Goal: Transaction & Acquisition: Subscribe to service/newsletter

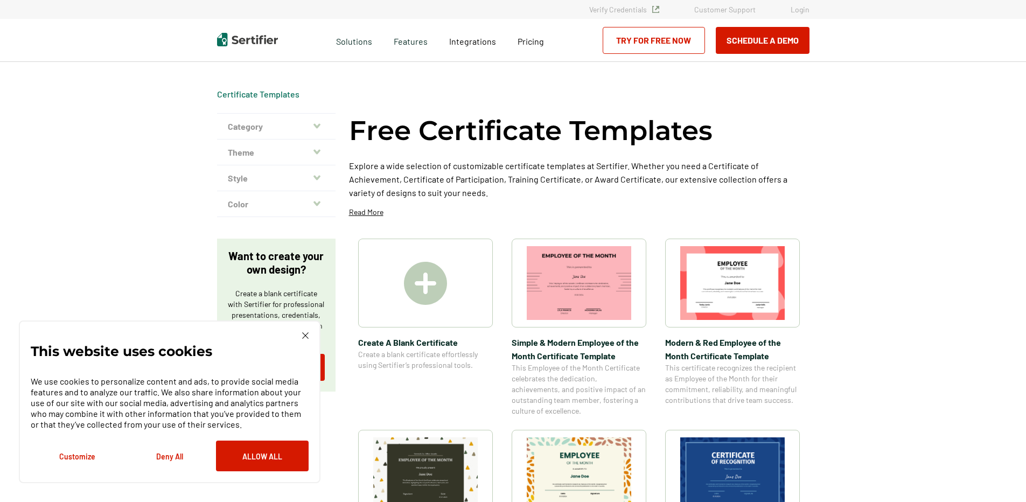
click at [303, 340] on div "This website uses cookies We use cookies to personalize content and ads, to pro…" at bounding box center [170, 401] width 278 height 139
click at [308, 335] on img at bounding box center [305, 335] width 6 height 6
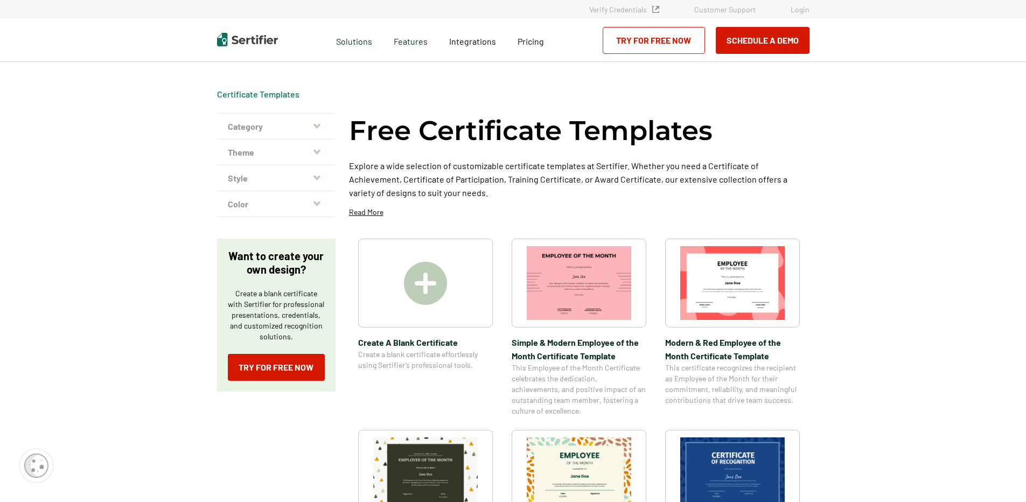
click at [426, 289] on img at bounding box center [425, 283] width 43 height 43
click at [279, 372] on link "Try for Free Now" at bounding box center [276, 367] width 97 height 27
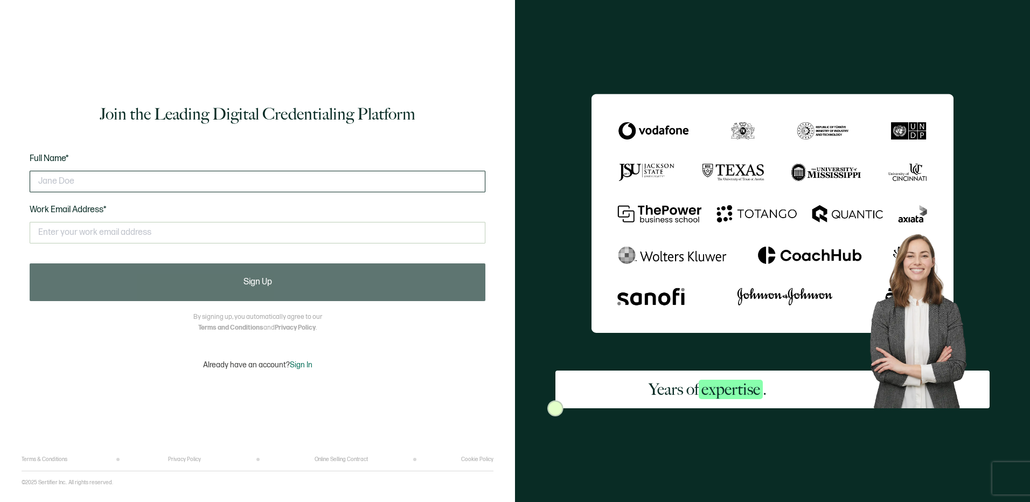
click at [101, 177] on input "text" at bounding box center [258, 182] width 456 height 22
click at [130, 179] on input "text" at bounding box center [258, 182] width 456 height 22
type input "[PERSON_NAME]"
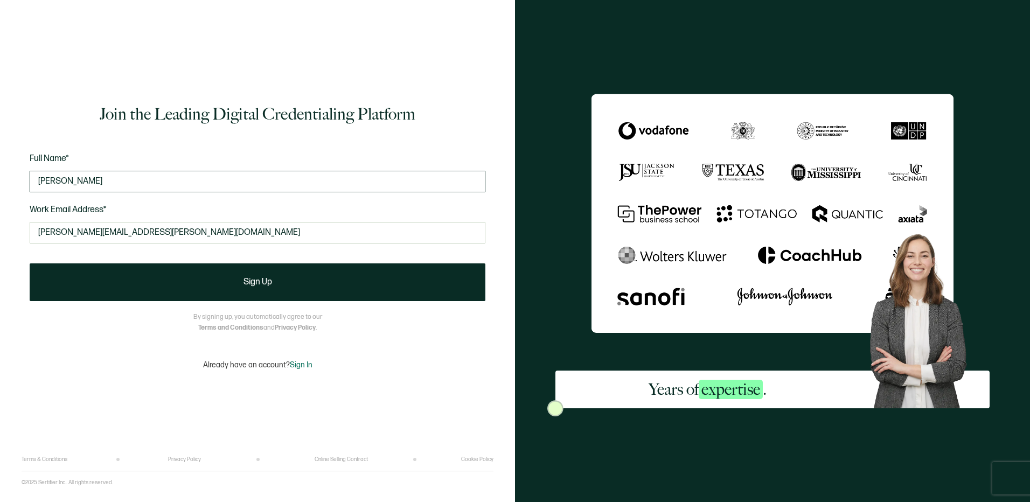
type input "[PERSON_NAME][EMAIL_ADDRESS][PERSON_NAME][DOMAIN_NAME]"
